Goal: Task Accomplishment & Management: Manage account settings

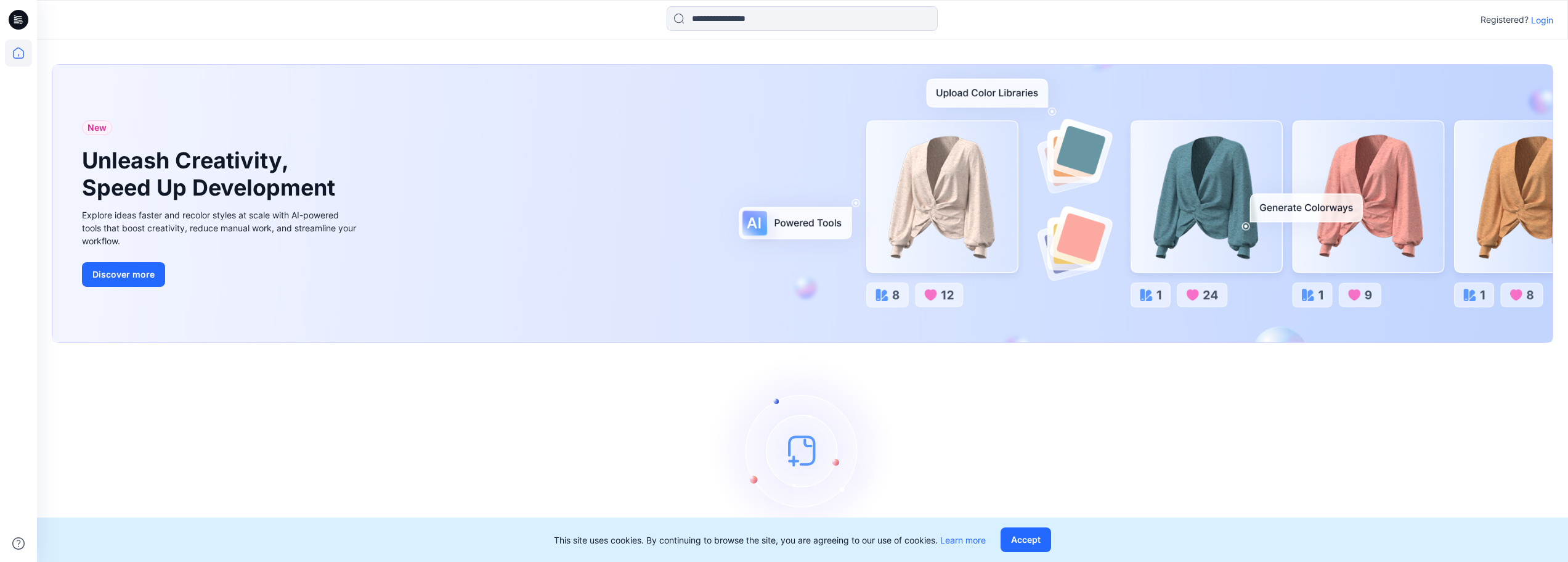
click at [657, 40] on div "New Unleash Creativity, Speed Up Development Explore ideas faster and recolor s…" at bounding box center [802, 317] width 1531 height 555
click at [1538, 16] on p "Login" at bounding box center [1542, 20] width 23 height 13
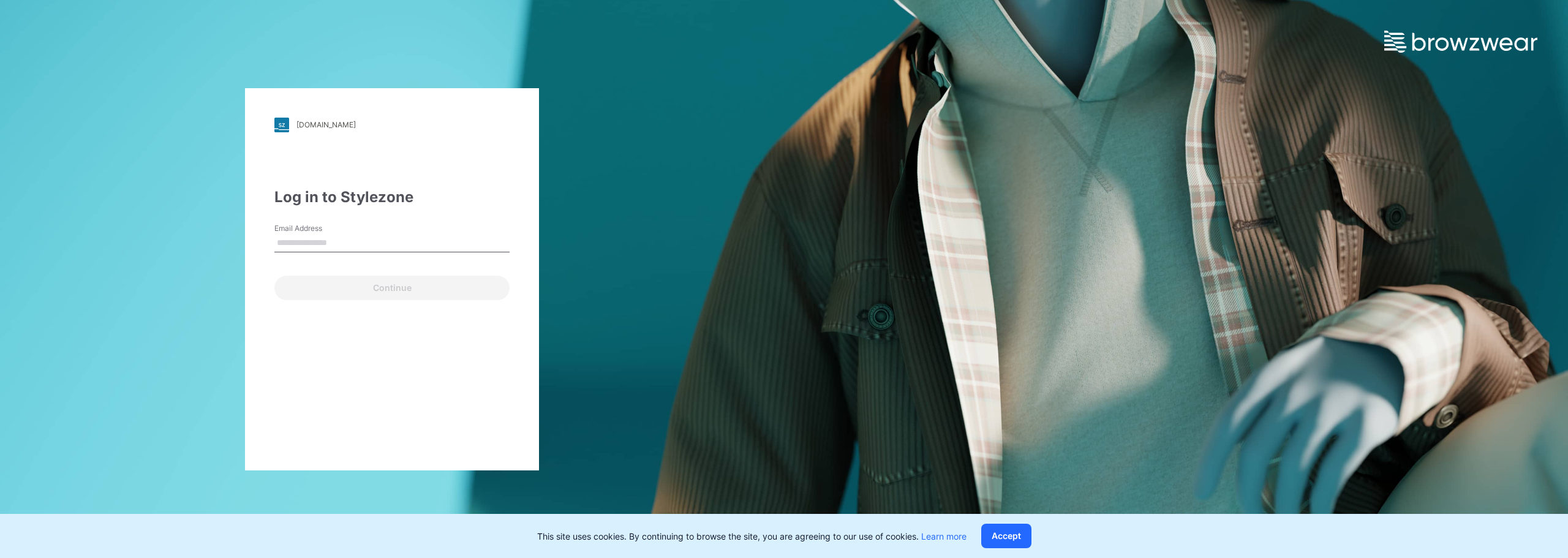
click at [426, 235] on input "Email Address" at bounding box center [392, 243] width 235 height 18
type input "**********"
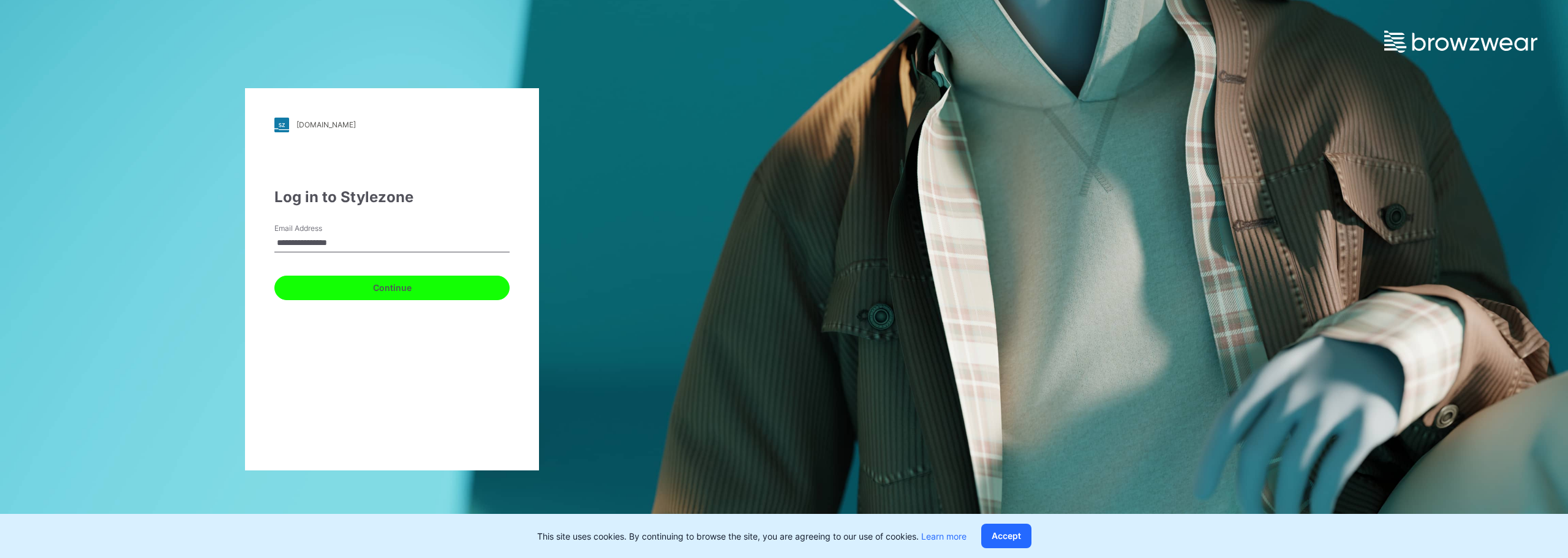
click at [378, 292] on button "Continue" at bounding box center [392, 287] width 235 height 24
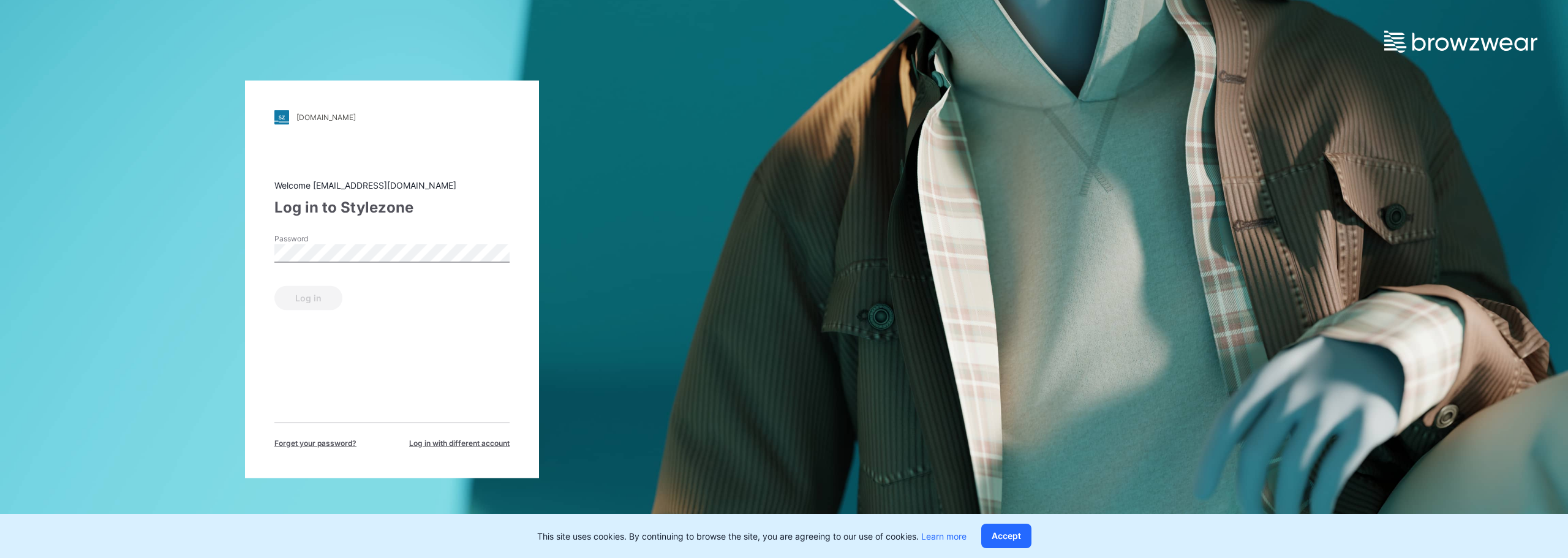
drag, startPoint x: 336, startPoint y: 269, endPoint x: 338, endPoint y: 262, distance: 7.3
click at [338, 263] on form "Password Log in" at bounding box center [392, 271] width 235 height 77
click at [189, 254] on div "[DOMAIN_NAME] Loading... Welcome [EMAIL_ADDRESS][DOMAIN_NAME] Log in to Stylezo…" at bounding box center [392, 279] width 784 height 558
click at [275, 285] on button "Log in" at bounding box center [309, 298] width 68 height 24
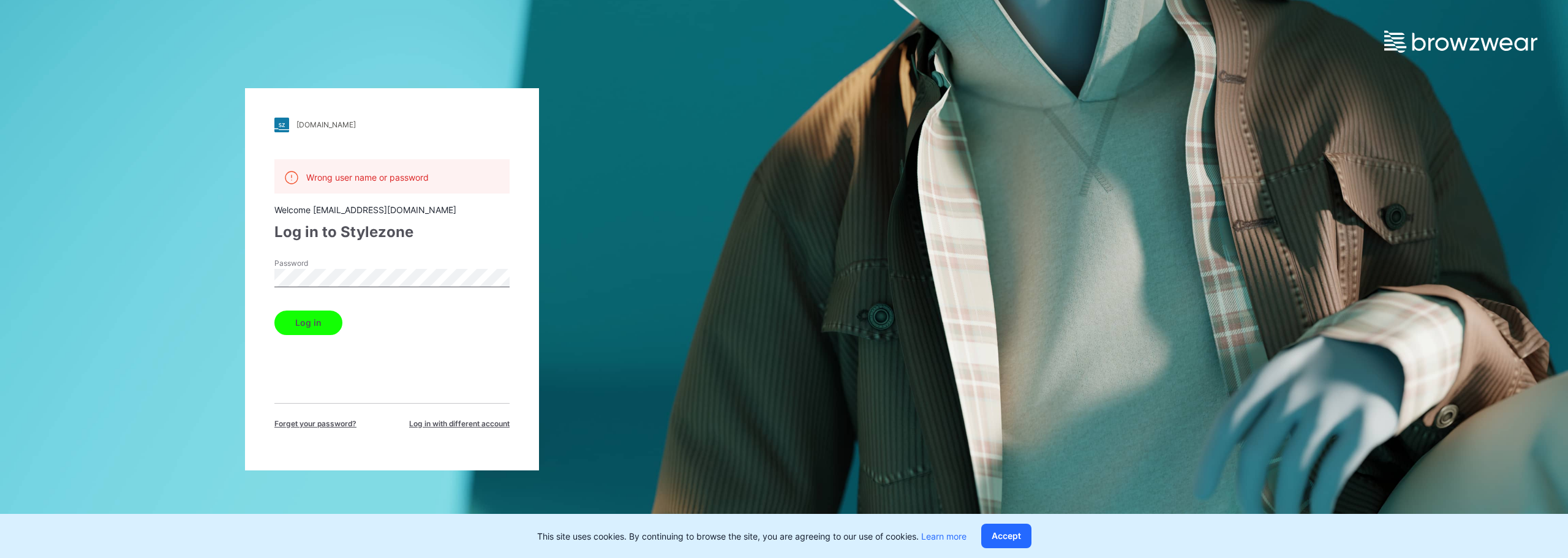
click at [128, 262] on div "[DOMAIN_NAME] Loading... Wrong user name or password Welcome [EMAIL_ADDRESS][DO…" at bounding box center [392, 279] width 784 height 558
click at [275, 311] on button "Log in" at bounding box center [309, 323] width 68 height 24
click at [313, 323] on button "Log in" at bounding box center [309, 323] width 68 height 24
click at [488, 375] on div "Wrong user name or password Welcome [EMAIL_ADDRESS][DOMAIN_NAME] Log in to Styl…" at bounding box center [392, 294] width 235 height 270
click at [231, 277] on div "[DOMAIN_NAME] Loading... Wrong user name or password Welcome [EMAIL_ADDRESS][DO…" at bounding box center [392, 279] width 784 height 558
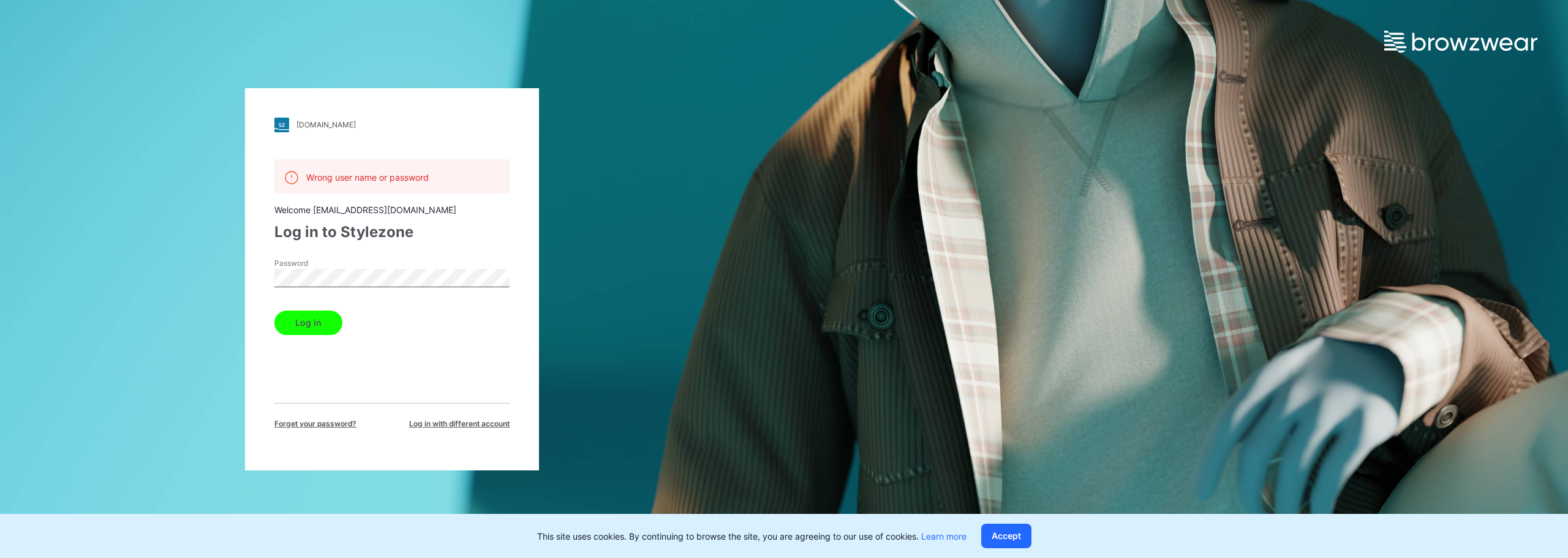
click at [275, 311] on button "Log in" at bounding box center [309, 323] width 68 height 24
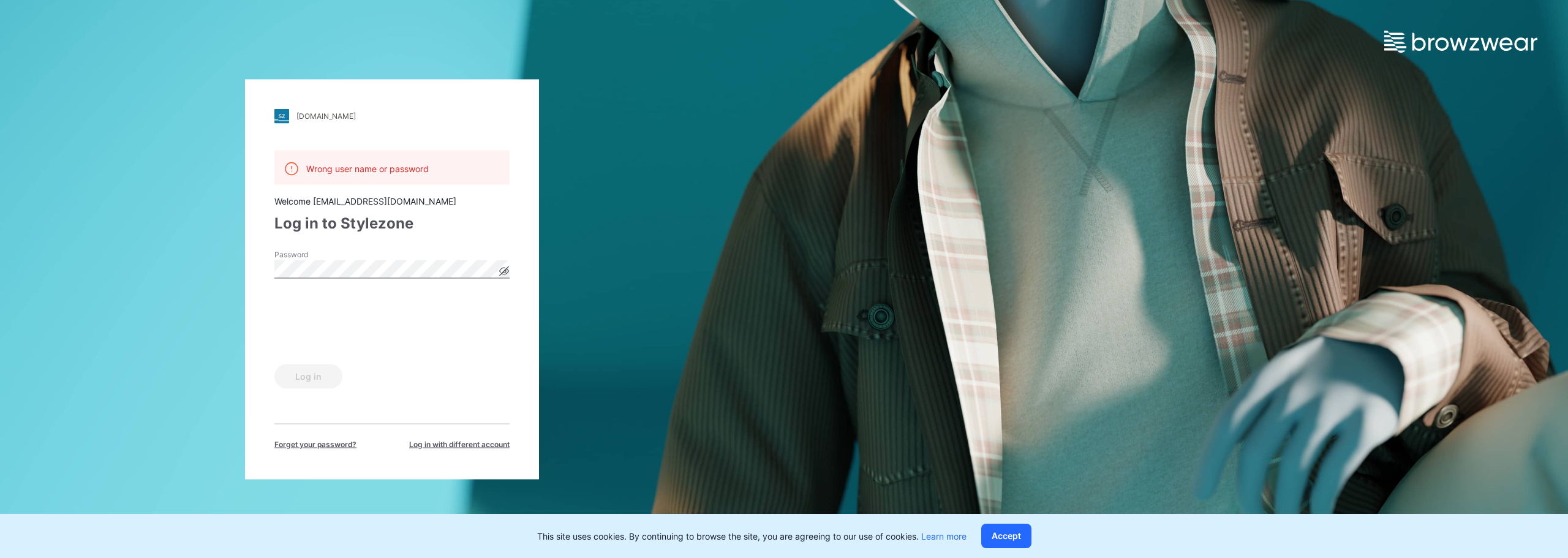
click at [540, 331] on div "[DOMAIN_NAME] Loading... Wrong user name or password Welcome [EMAIL_ADDRESS][DO…" at bounding box center [392, 279] width 784 height 558
drag, startPoint x: 404, startPoint y: 402, endPoint x: 376, endPoint y: 407, distance: 28.4
click at [404, 402] on div "Wrong user name or password Welcome [EMAIL_ADDRESS][DOMAIN_NAME] Log in to Styl…" at bounding box center [392, 300] width 235 height 300
drag, startPoint x: 347, startPoint y: 161, endPoint x: 340, endPoint y: 133, distance: 28.9
click at [347, 158] on div "Wrong user name or password" at bounding box center [392, 167] width 235 height 35
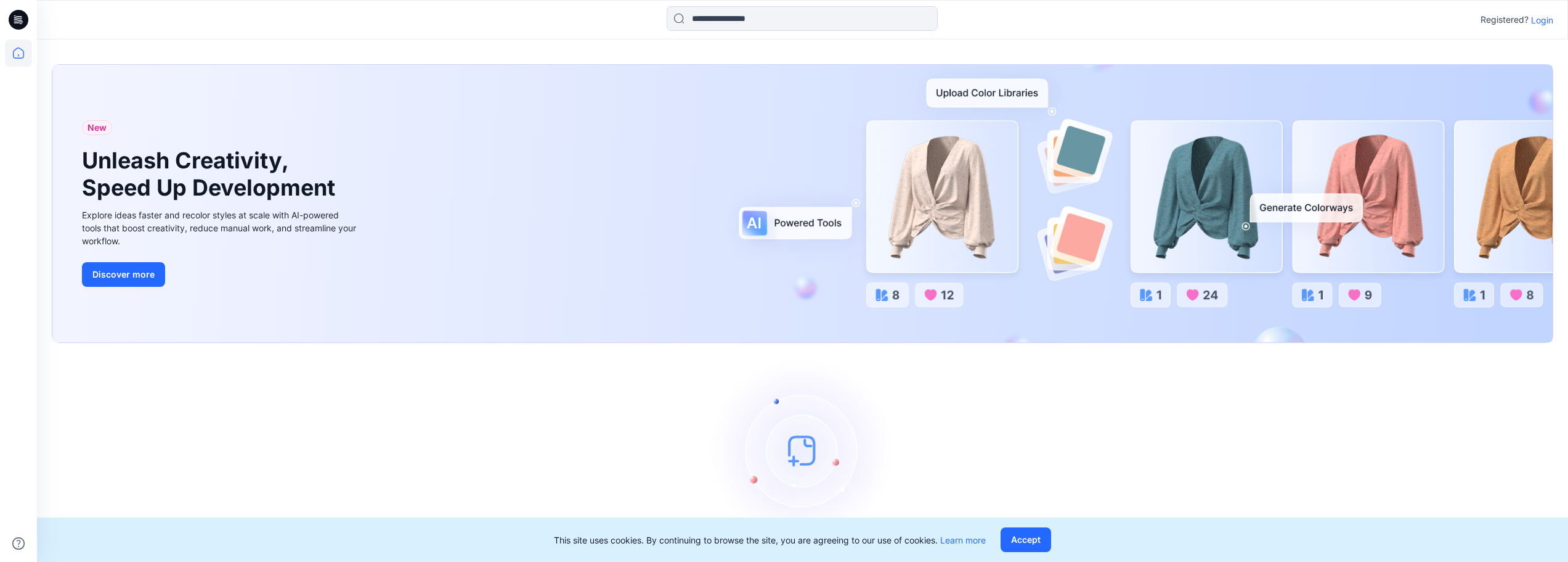
click at [1542, 22] on p "Login" at bounding box center [1542, 20] width 23 height 13
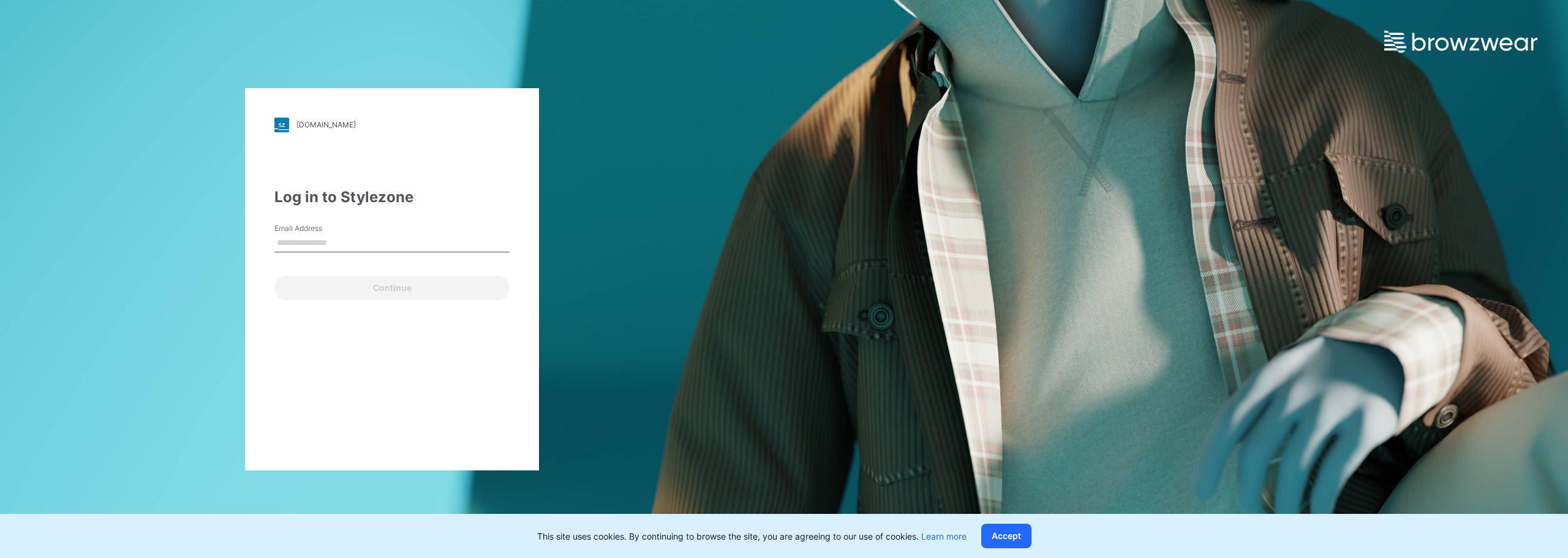
click at [1533, 22] on link at bounding box center [1476, 26] width 184 height 53
click at [340, 241] on input "Email Address" at bounding box center [392, 243] width 235 height 18
click at [370, 239] on input "Email Address" at bounding box center [392, 243] width 235 height 18
type input "**********"
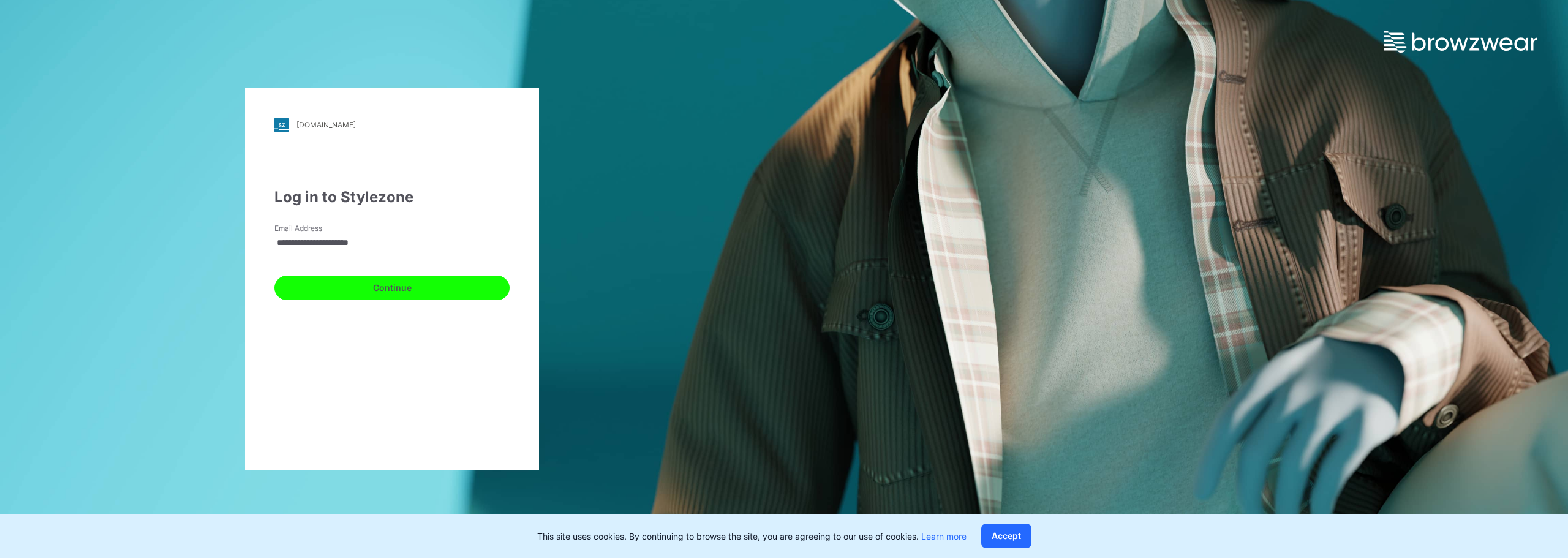
click at [420, 292] on button "Continue" at bounding box center [392, 287] width 235 height 24
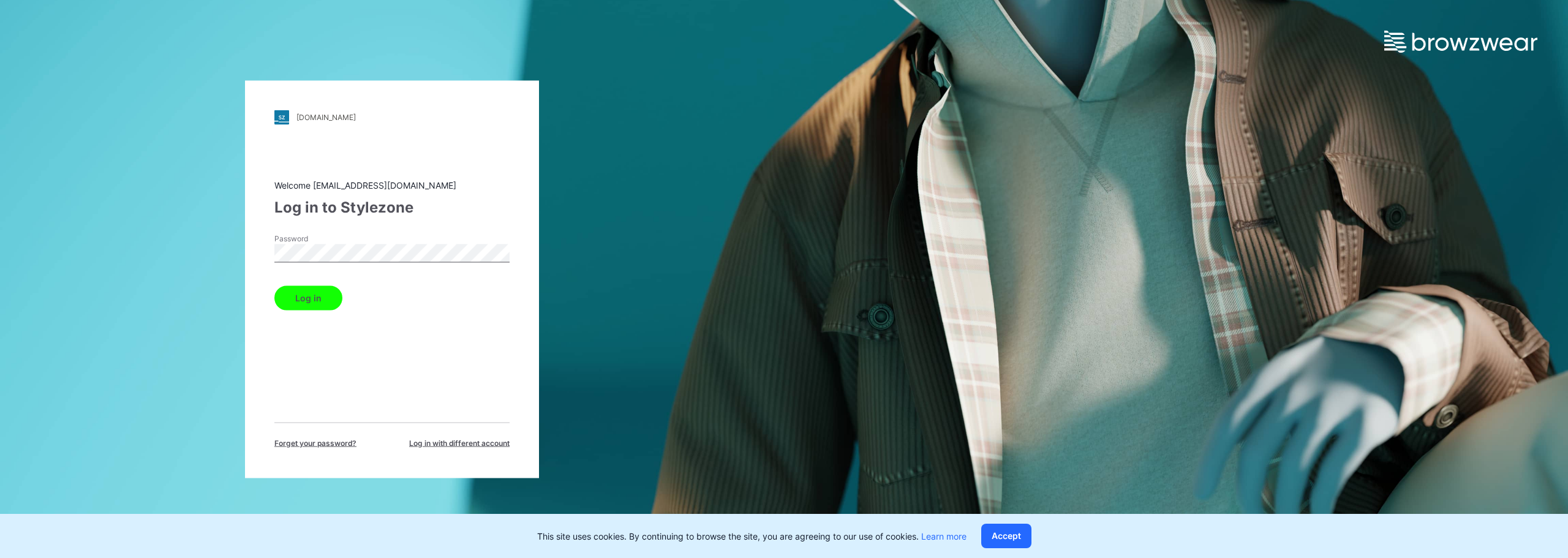
click at [307, 301] on button "Log in" at bounding box center [309, 298] width 68 height 24
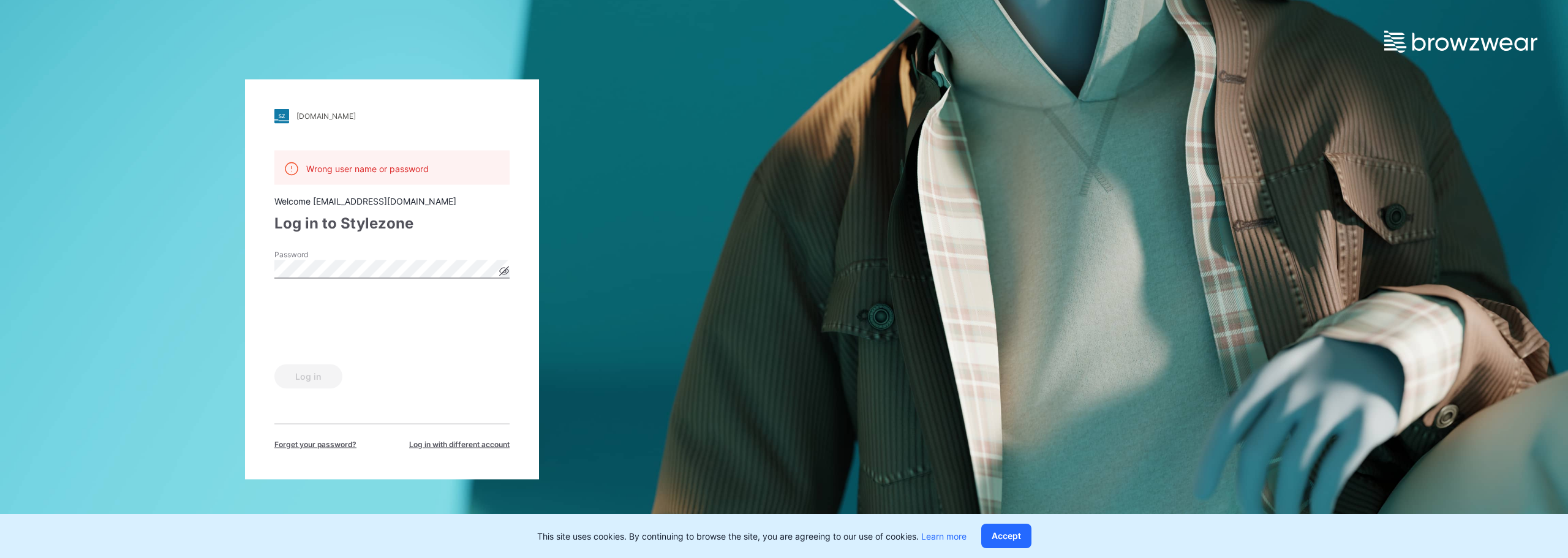
click at [117, 268] on div "[DOMAIN_NAME] Loading... Wrong user name or password Welcome [EMAIL_ADDRESS][DO…" at bounding box center [392, 279] width 784 height 558
click at [314, 382] on button "Log in" at bounding box center [309, 376] width 68 height 24
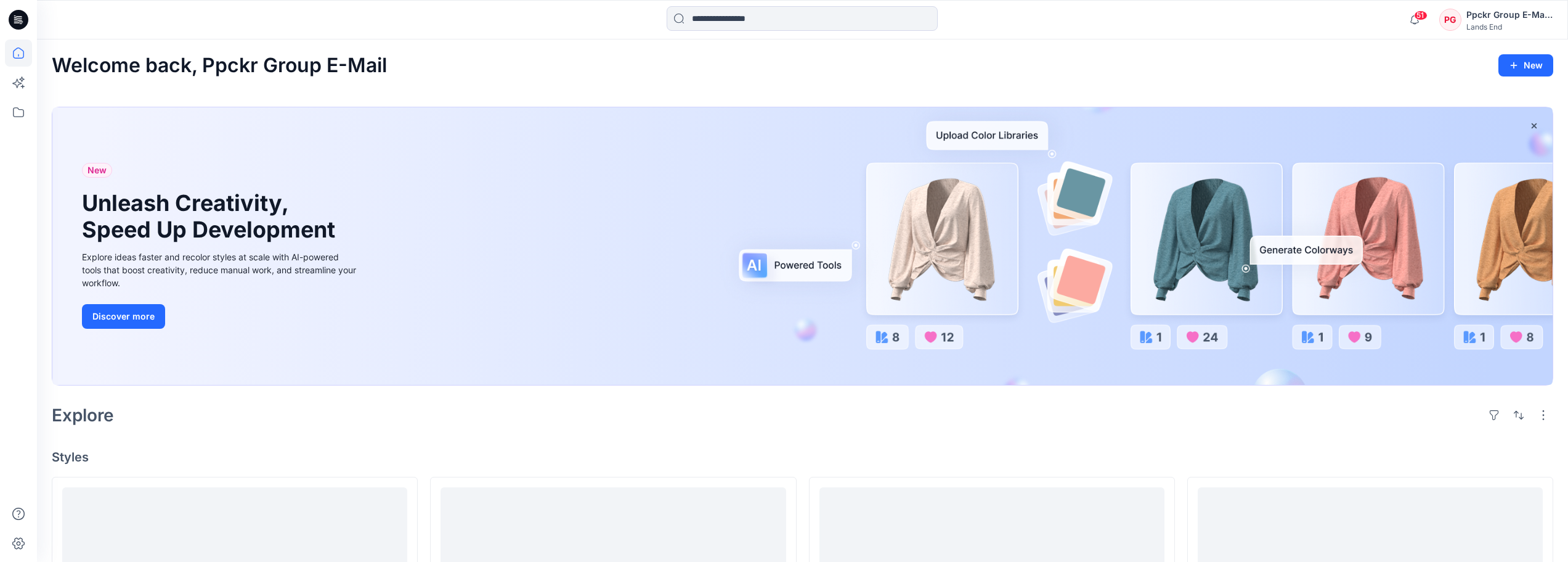
click at [1264, 59] on div "Welcome back, Ppckr Group E-Mail New" at bounding box center [802, 65] width 1502 height 23
click at [827, 69] on div "Welcome back, Ppckr Group E-Mail New" at bounding box center [802, 65] width 1502 height 23
click at [16, 11] on icon at bounding box center [18, 19] width 20 height 20
click at [19, 56] on icon at bounding box center [18, 53] width 27 height 27
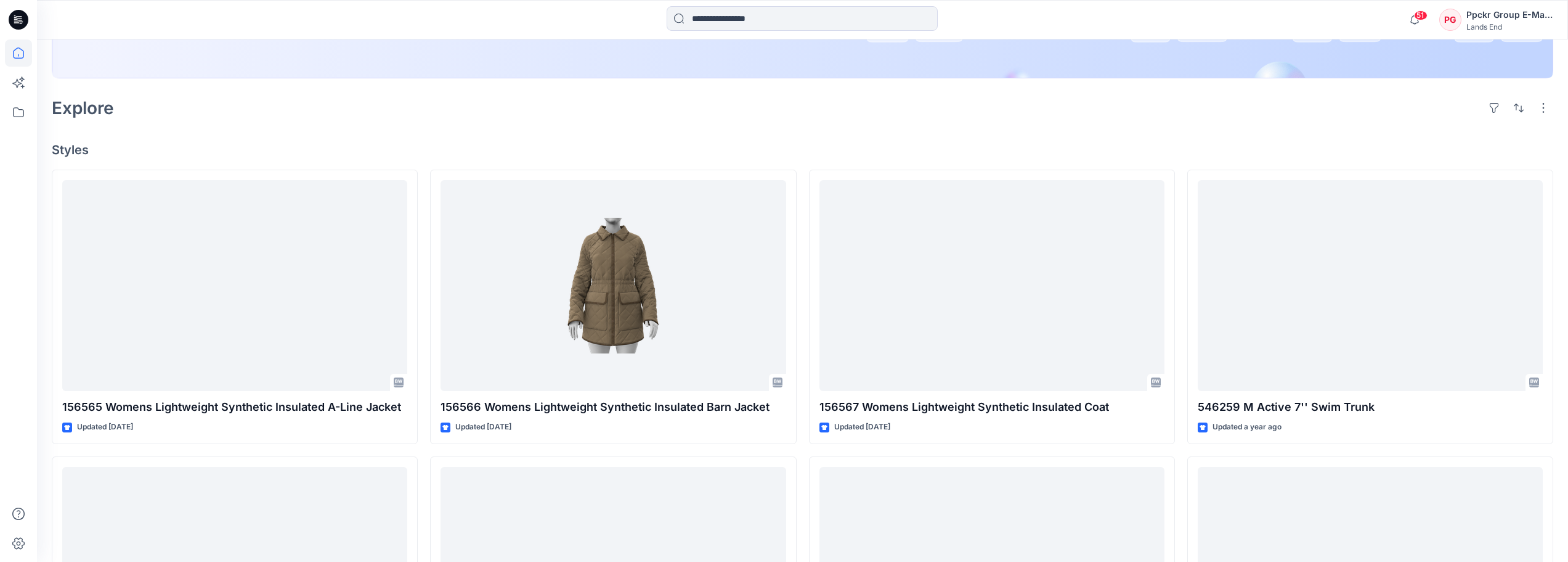
scroll to position [308, 0]
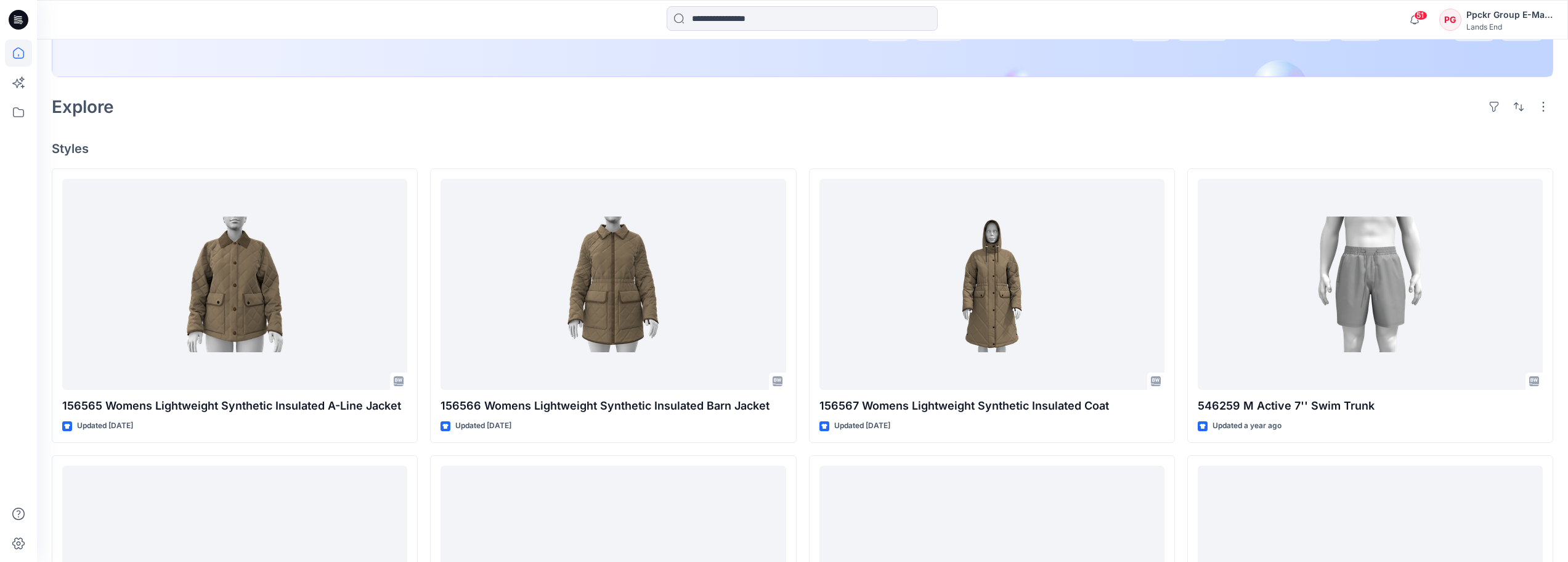
click at [0, 184] on div at bounding box center [18, 281] width 37 height 562
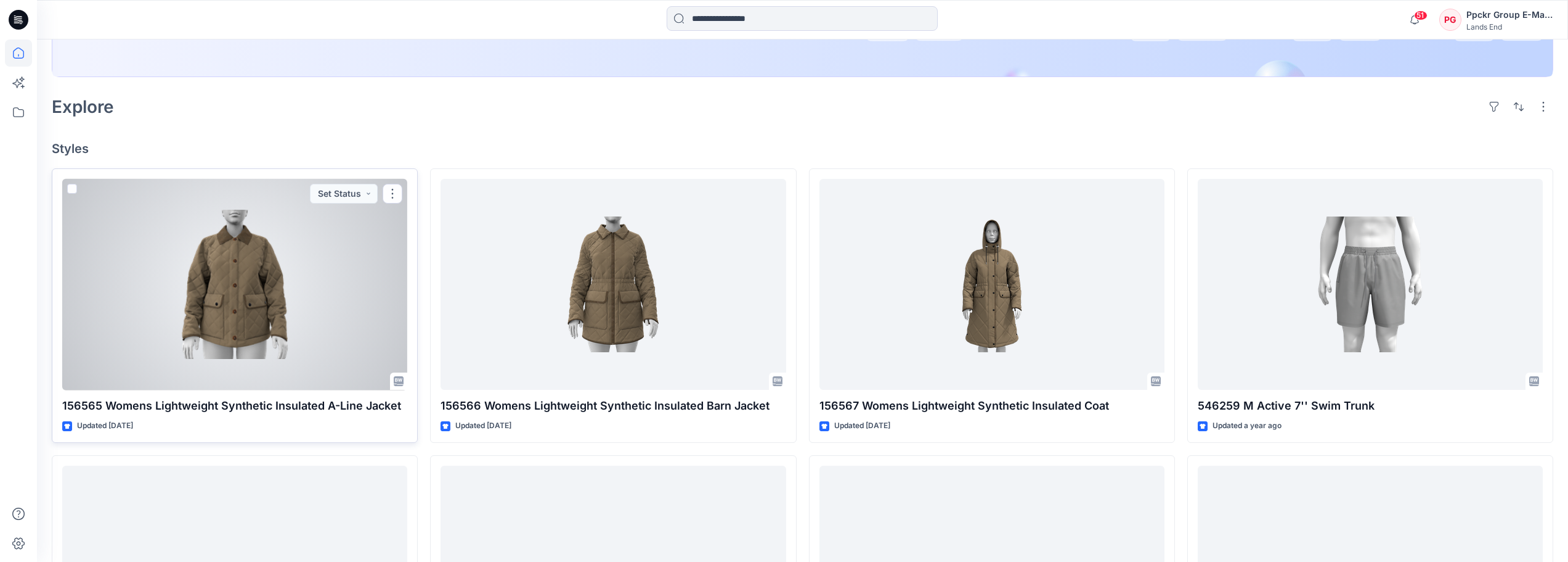
click at [257, 317] on div at bounding box center [235, 285] width 345 height 212
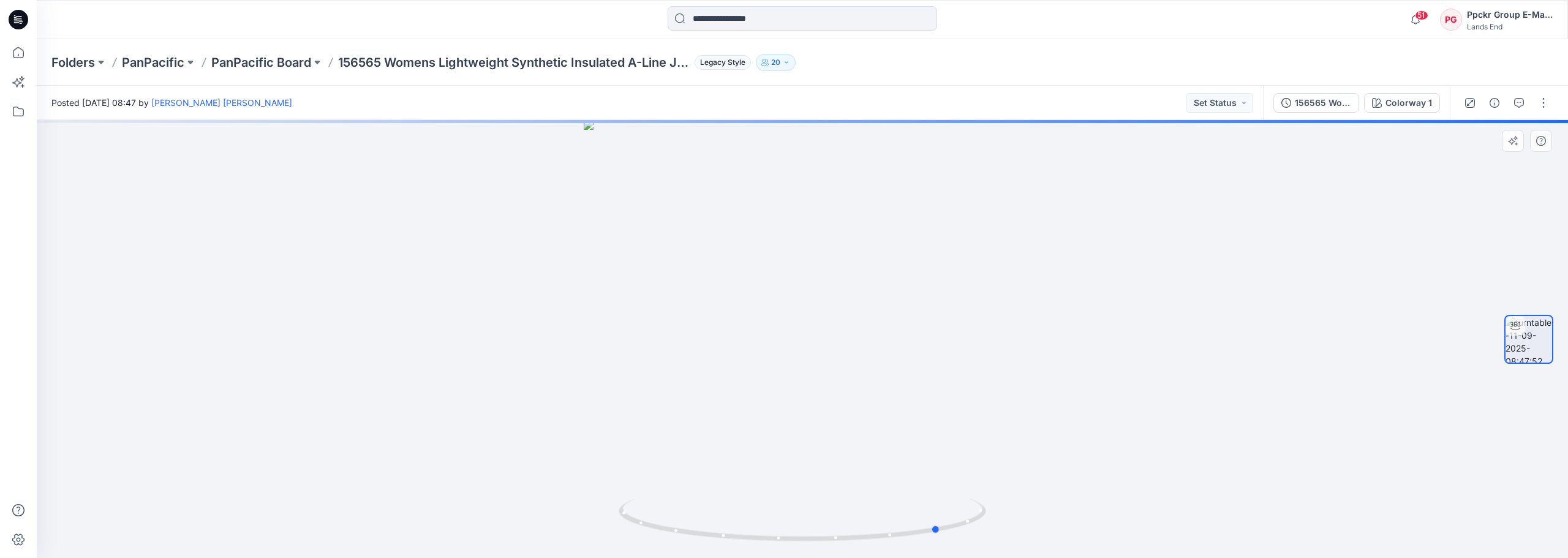
drag, startPoint x: 934, startPoint y: 399, endPoint x: 705, endPoint y: 405, distance: 229.1
click at [705, 405] on div at bounding box center [802, 339] width 1531 height 438
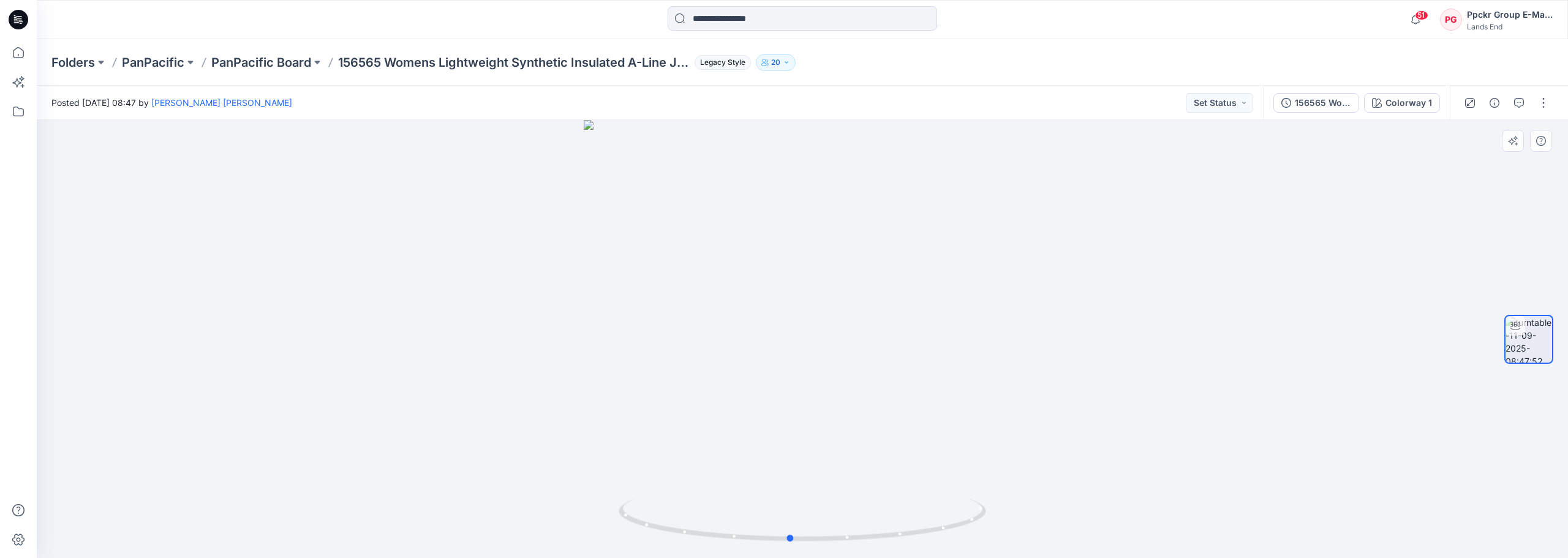
drag, startPoint x: 921, startPoint y: 393, endPoint x: 770, endPoint y: 402, distance: 151.3
click at [770, 402] on div at bounding box center [802, 339] width 1531 height 438
click at [849, 319] on img at bounding box center [802, 250] width 796 height 617
drag, startPoint x: 851, startPoint y: 256, endPoint x: 836, endPoint y: 395, distance: 139.8
click at [836, 395] on img at bounding box center [802, 331] width 796 height 456
